Goal: Information Seeking & Learning: Find contact information

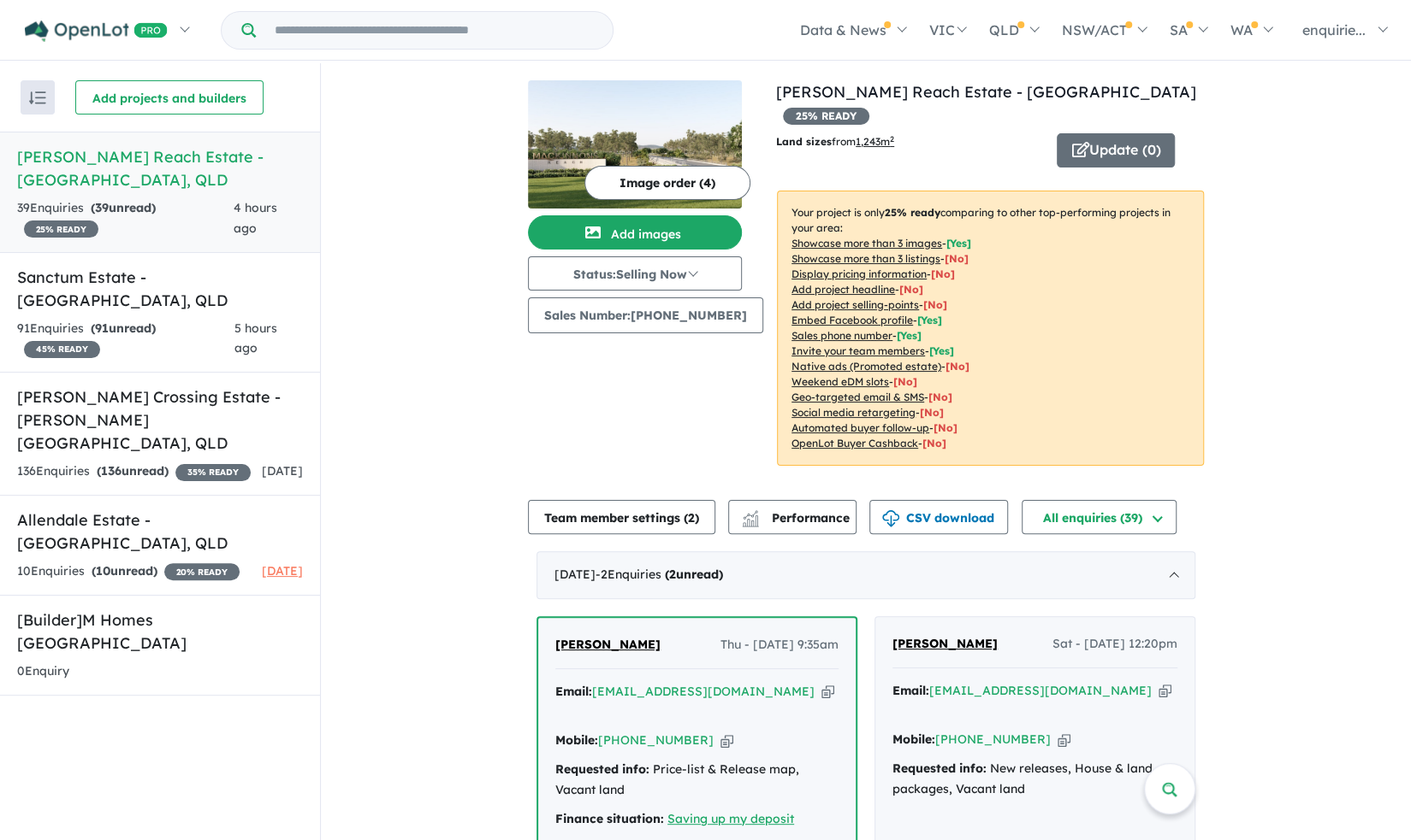
scroll to position [108, 0]
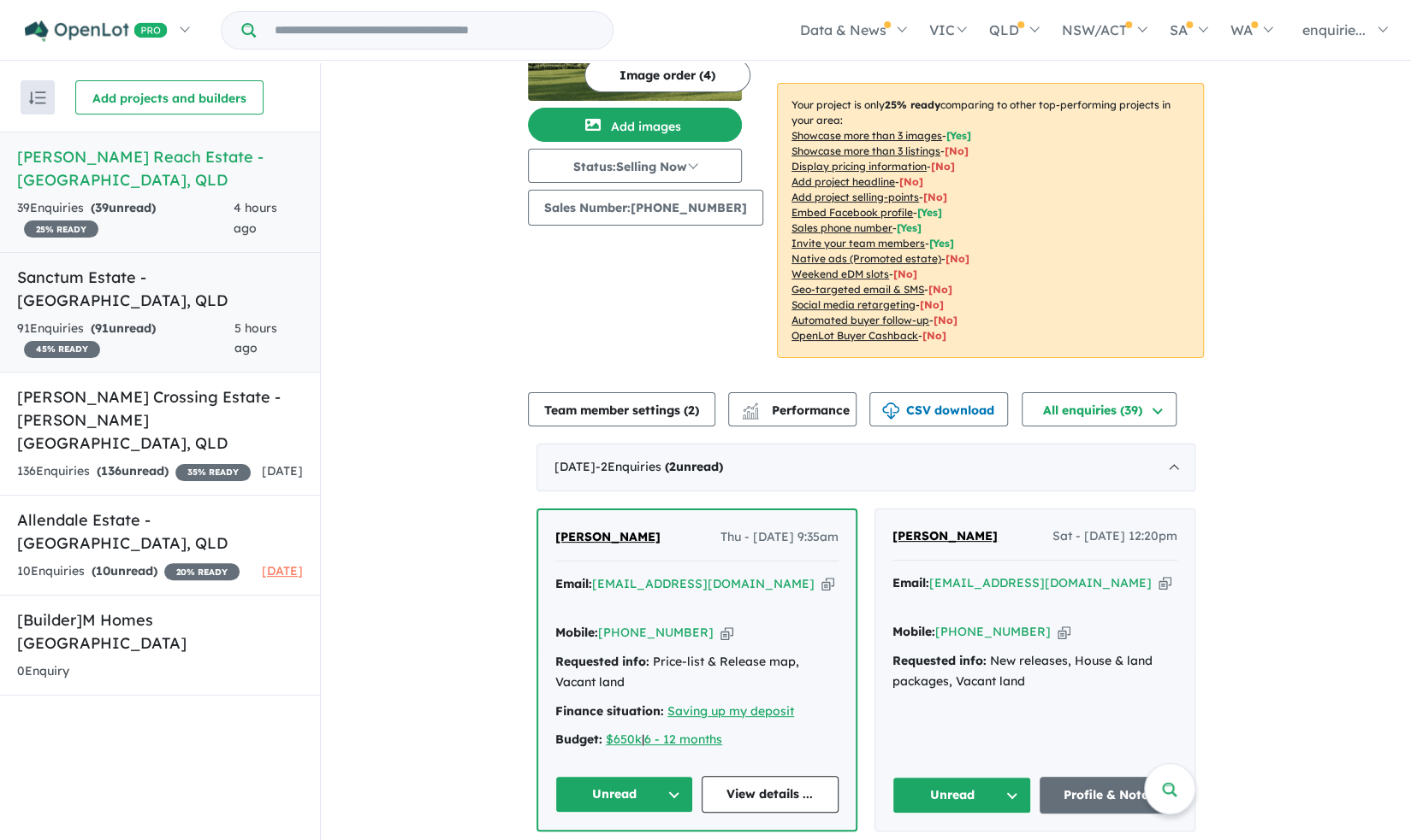
click at [185, 319] on div "91 Enquir ies ( 91 unread) 45 % READY" at bounding box center [126, 339] width 217 height 41
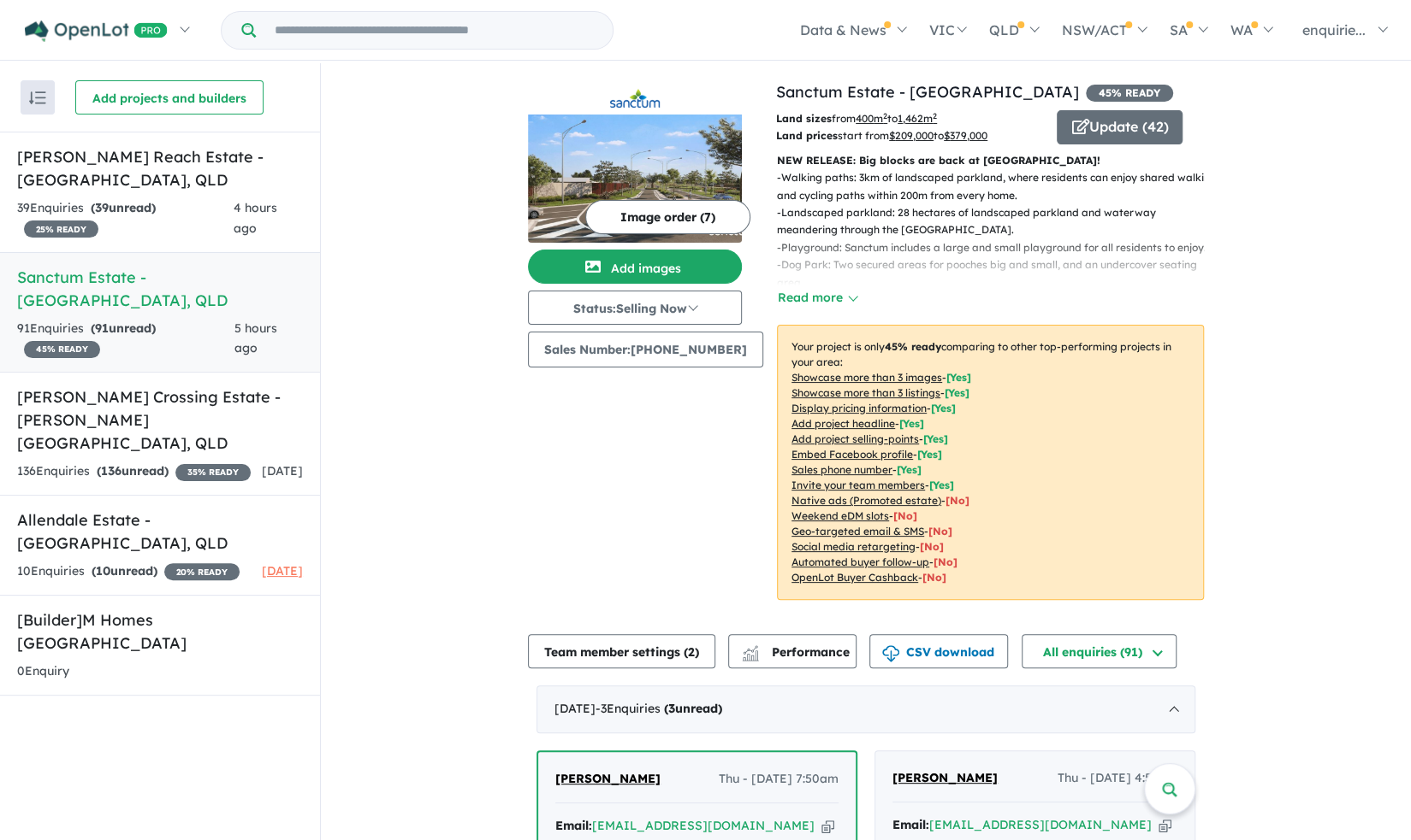
scroll to position [303, 0]
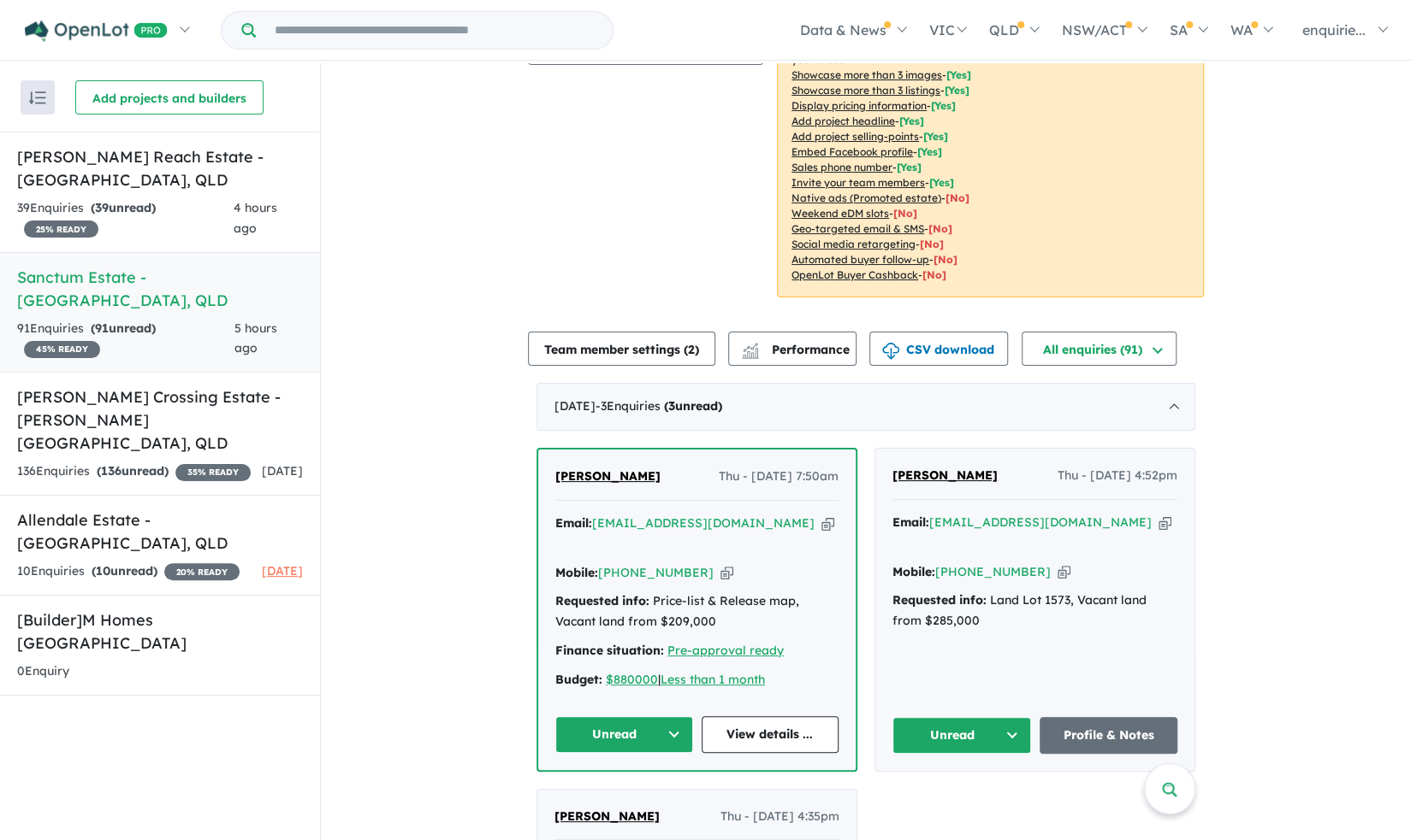
click at [720, 564] on icon "button" at bounding box center [727, 573] width 13 height 18
click at [821, 520] on icon "button" at bounding box center [827, 524] width 13 height 18
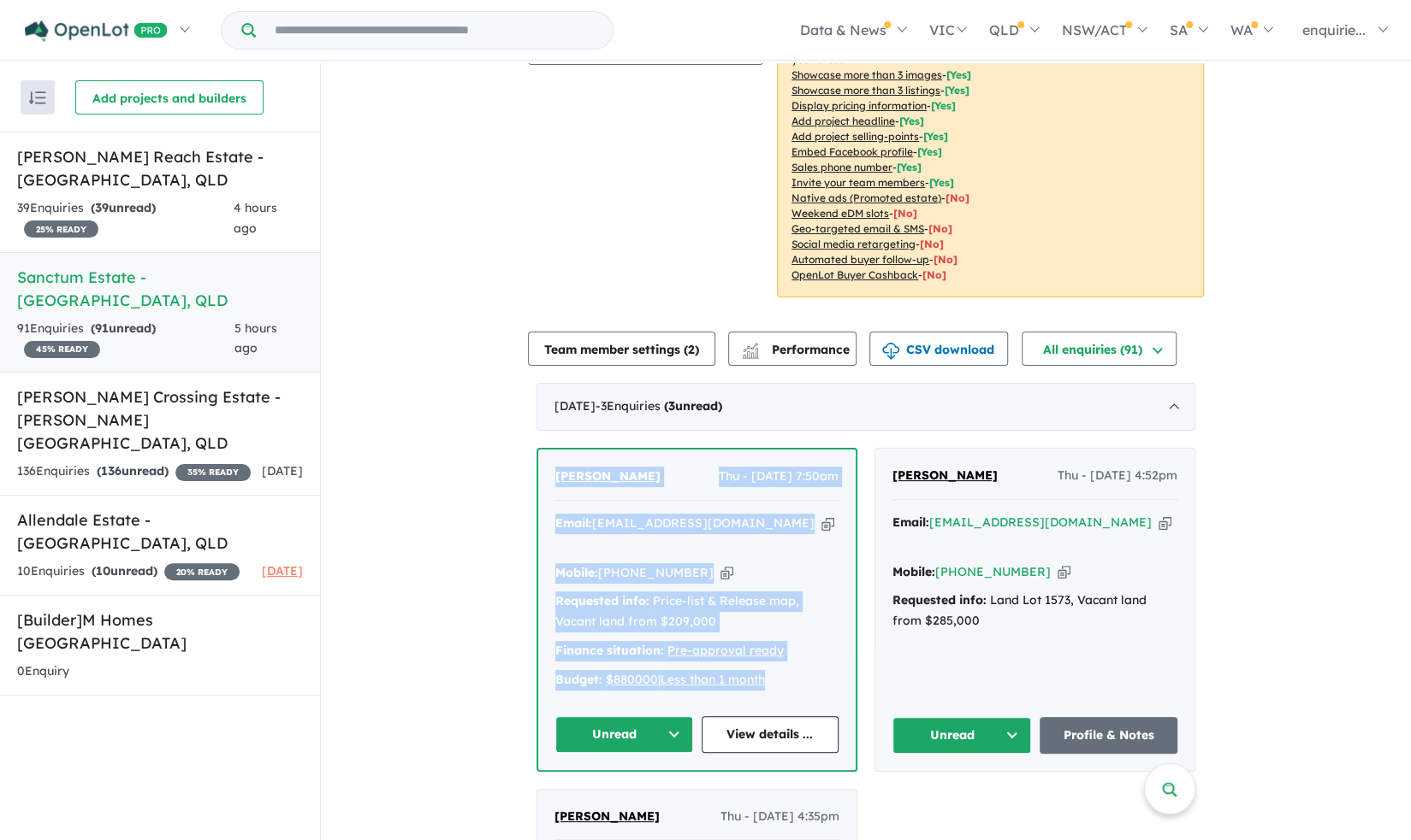
drag, startPoint x: 768, startPoint y: 653, endPoint x: 515, endPoint y: 473, distance: 310.5
copy div "[PERSON_NAME] Thu - [DATE] 7:50am Email: [EMAIL_ADDRESS][DOMAIN_NAME] Copied! M…"
click at [799, 727] on link "View details ..." at bounding box center [769, 735] width 138 height 37
click at [147, 201] on strong "( 39 unread)" at bounding box center [123, 208] width 65 height 16
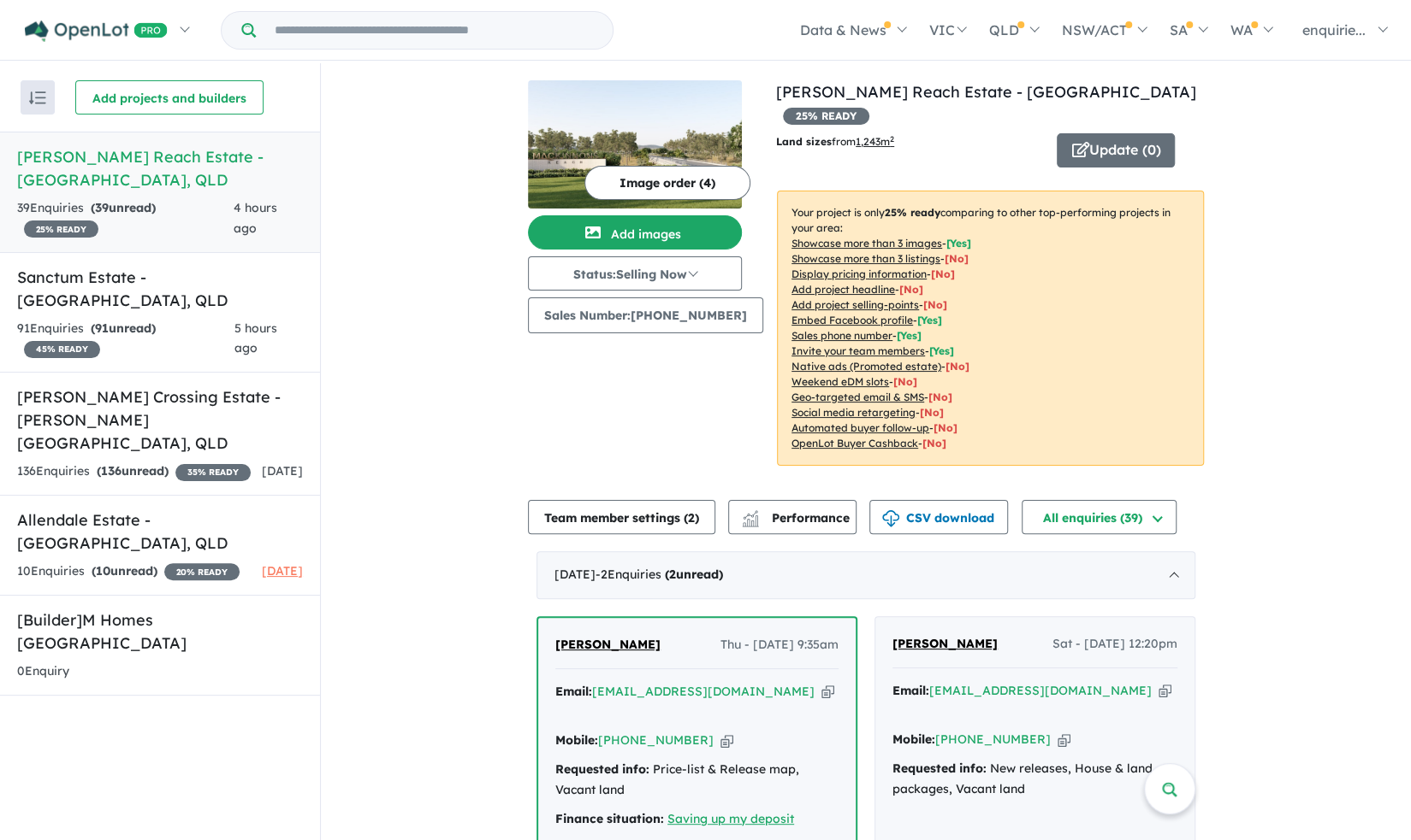
click at [720, 732] on icon "button" at bounding box center [727, 741] width 13 height 18
click at [805, 731] on div "Mobile: [PHONE_NUMBER] Copied!" at bounding box center [696, 741] width 283 height 20
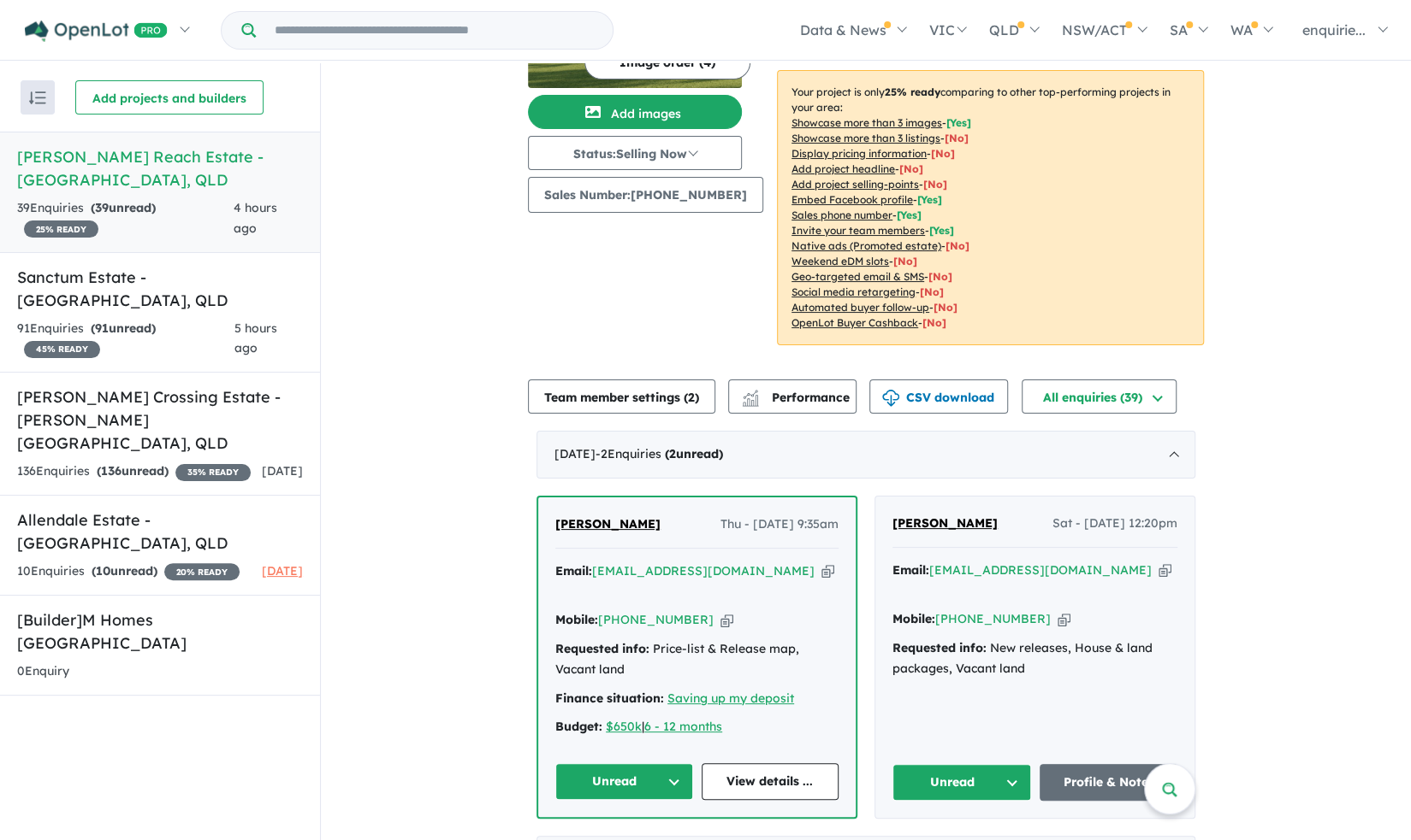
scroll to position [122, 0]
click at [782, 763] on link "View details ..." at bounding box center [769, 781] width 138 height 37
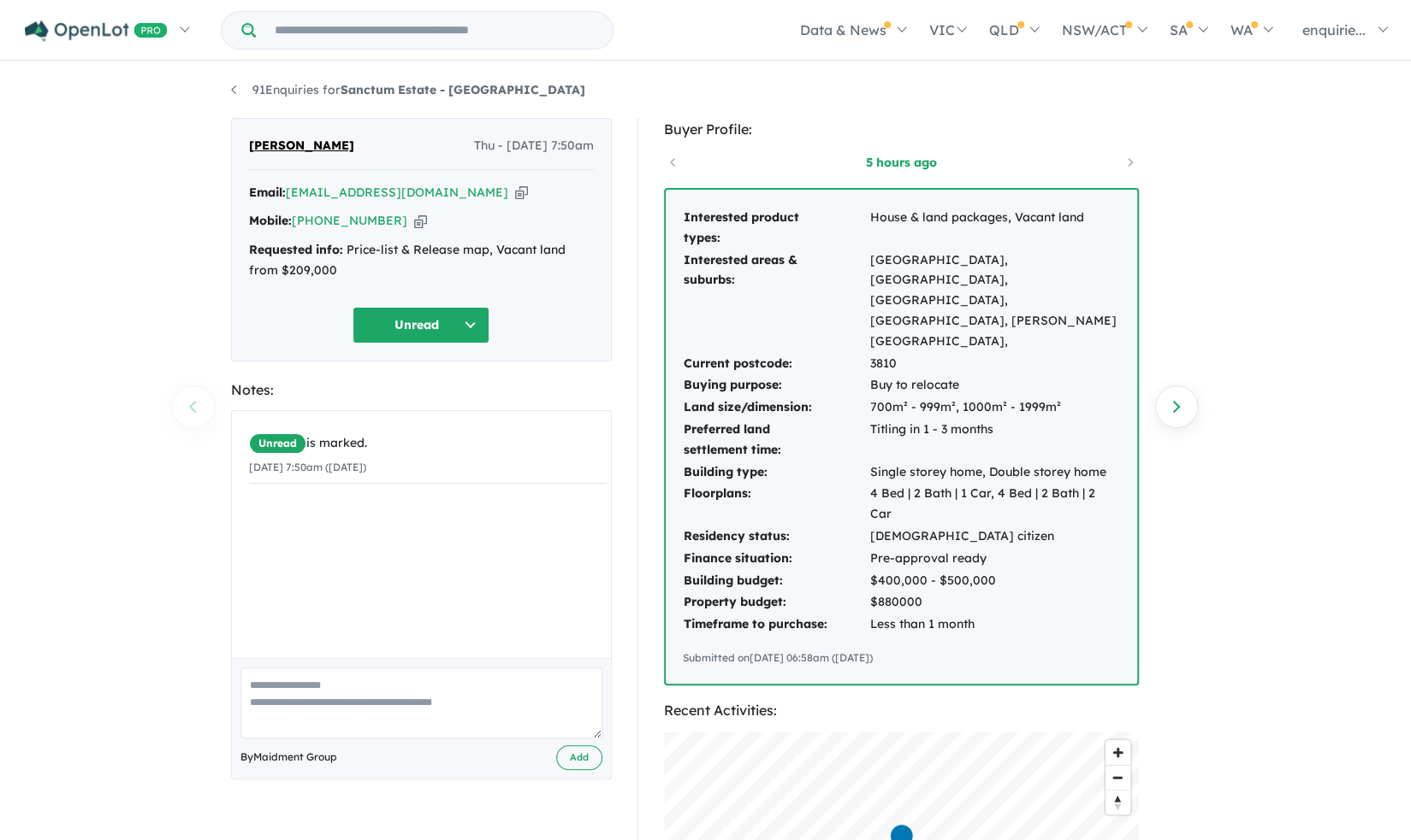
drag, startPoint x: 1018, startPoint y: 567, endPoint x: 662, endPoint y: 208, distance: 505.6
click at [662, 208] on div "Buyer Profile: 5 hours ago Interested product types: House & land packages, Vac…" at bounding box center [909, 702] width 543 height 1169
copy div "Interested product types: House & land packages, Vacant land Interested areas &…"
click at [625, 168] on div "Buyer Profile: 5 hours ago Interested product types: House & land packages, Vac…" at bounding box center [909, 702] width 569 height 1169
click at [515, 194] on icon "button" at bounding box center [521, 193] width 13 height 18
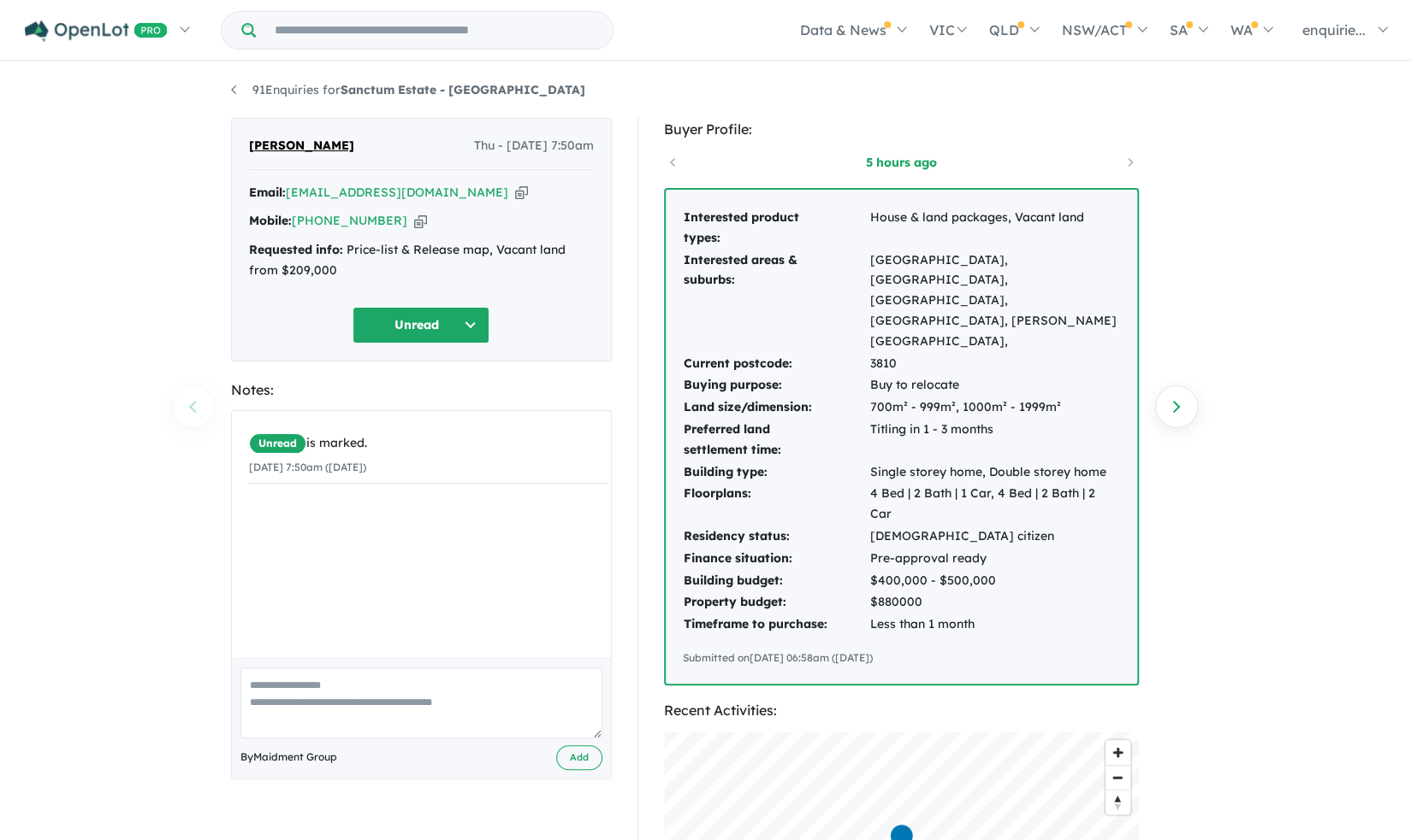
click at [111, 229] on div "91 Enquiries for Sanctum Estate - Mount Low Previous enquiry Next enquiry Scott…" at bounding box center [706, 453] width 1411 height 780
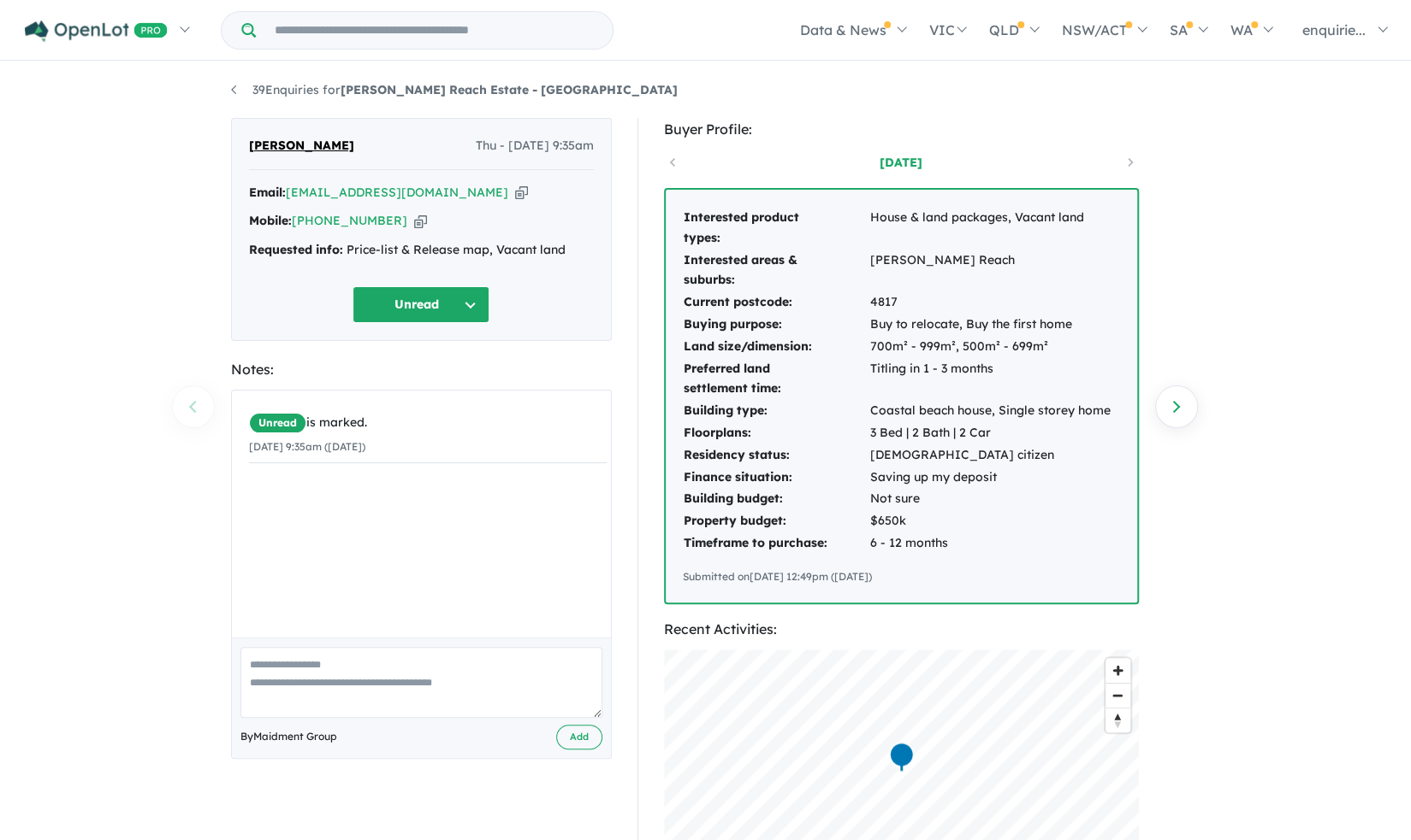
drag, startPoint x: 995, startPoint y: 582, endPoint x: 637, endPoint y: 249, distance: 488.9
click at [637, 249] on div "Buyer Profile: 22 days ago Interested product types: House & land packages, Vac…" at bounding box center [909, 662] width 543 height 1089
copy div "Interested product types: House & land packages, Vacant land Interested areas &…"
click at [595, 353] on div "Brooke Sticklen Thu - 09/10/2025, 9:35am Email: brookieb2@hotmail.com Copied! M…" at bounding box center [422, 439] width 380 height 641
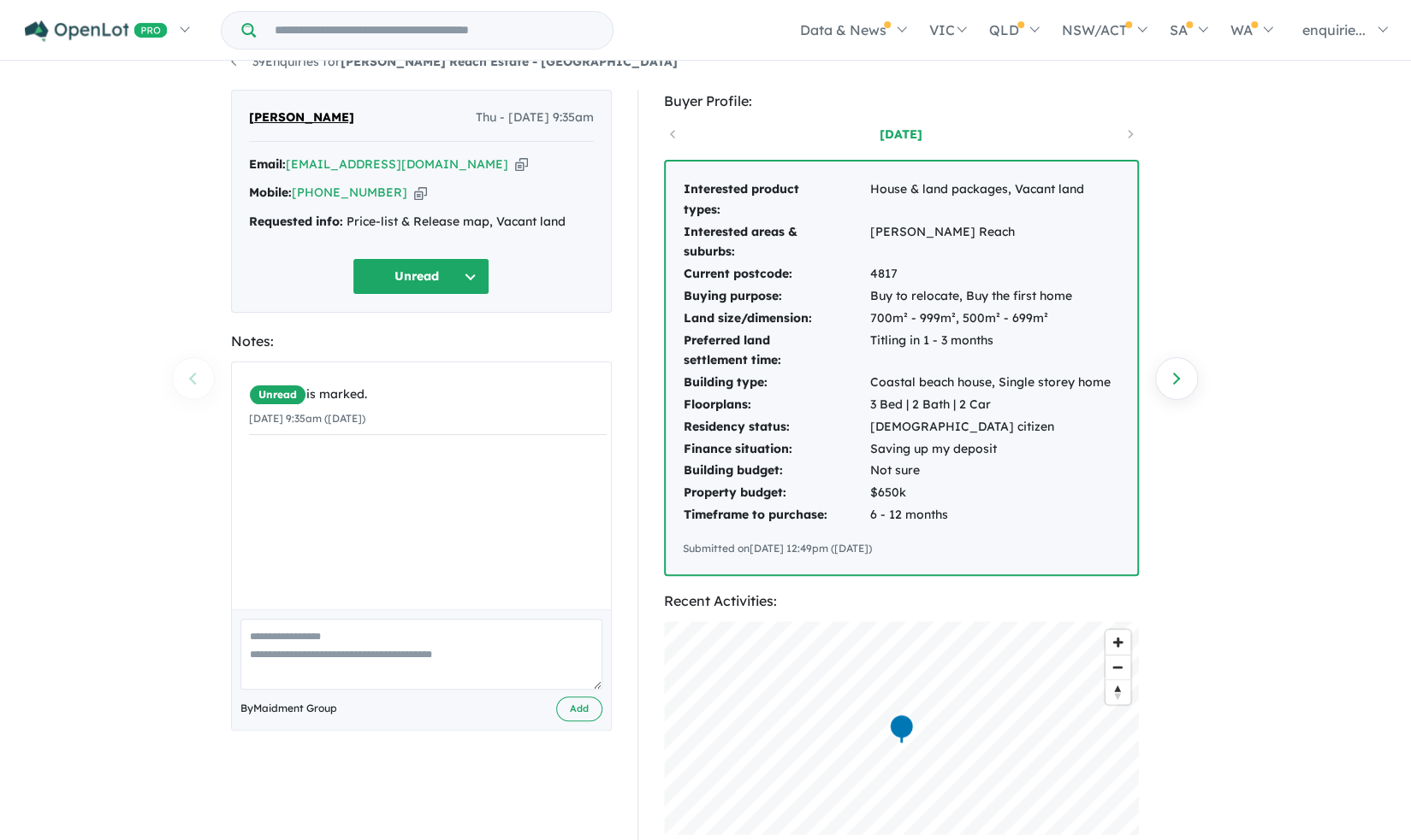
scroll to position [55, 0]
